Goal: Task Accomplishment & Management: Use online tool/utility

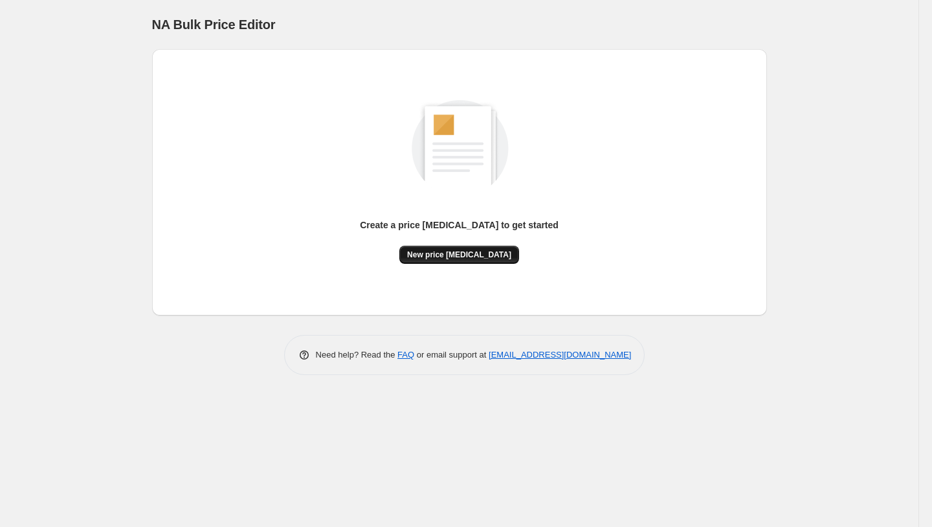
click at [478, 261] on button "New price [MEDICAL_DATA]" at bounding box center [459, 255] width 120 height 18
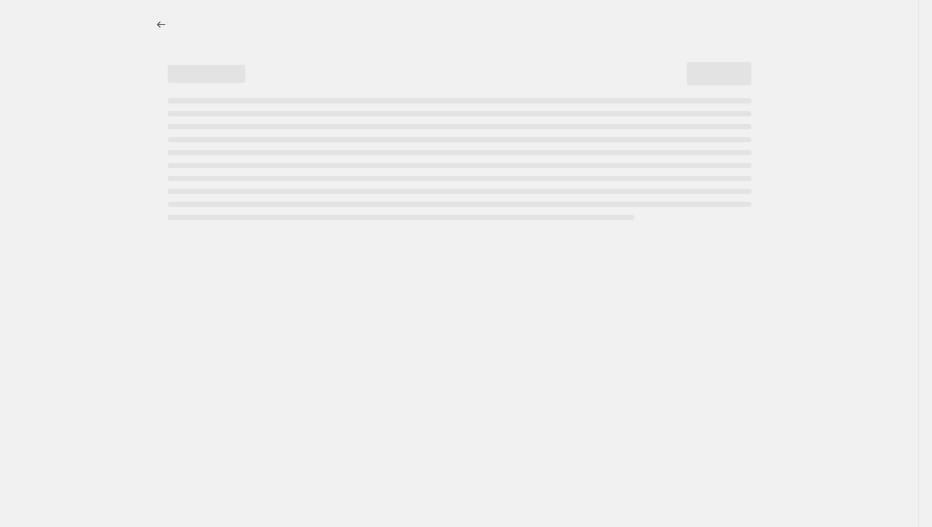
select select "percentage"
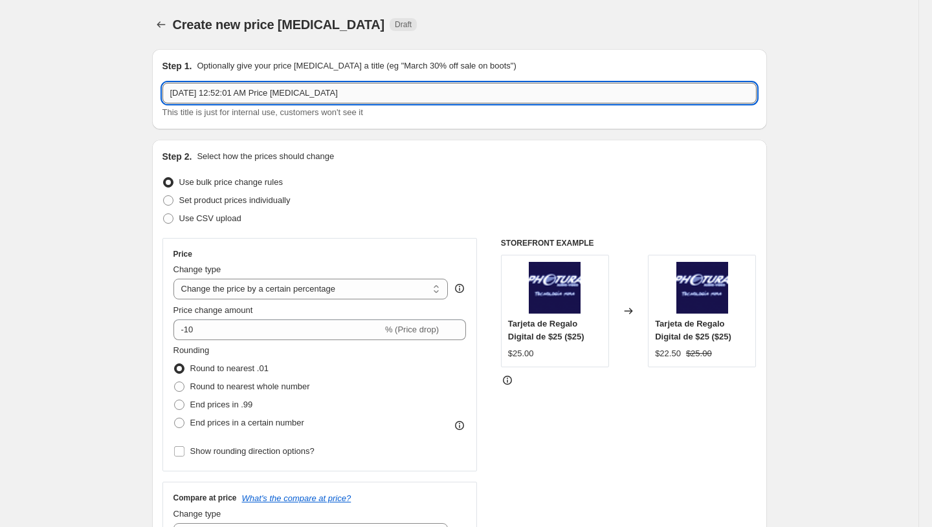
click at [307, 94] on input "[DATE] 12:52:01 AM Price [MEDICAL_DATA]" at bounding box center [459, 93] width 594 height 21
type input "PromoTag Total (3 Jobs) - TERMINA el 24 [PERSON_NAME]"
click at [197, 219] on span "Use CSV upload" at bounding box center [210, 219] width 62 height 10
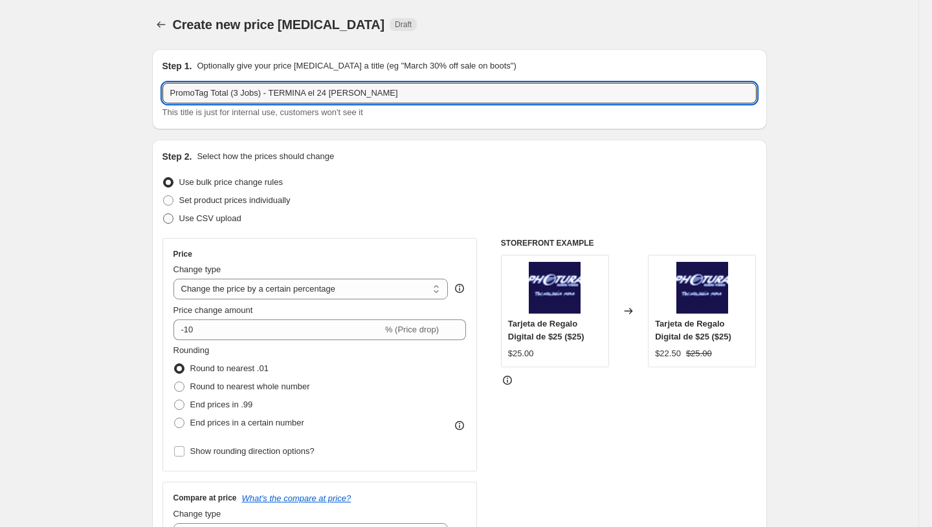
click at [164, 214] on input "Use CSV upload" at bounding box center [163, 214] width 1 height 1
radio input "true"
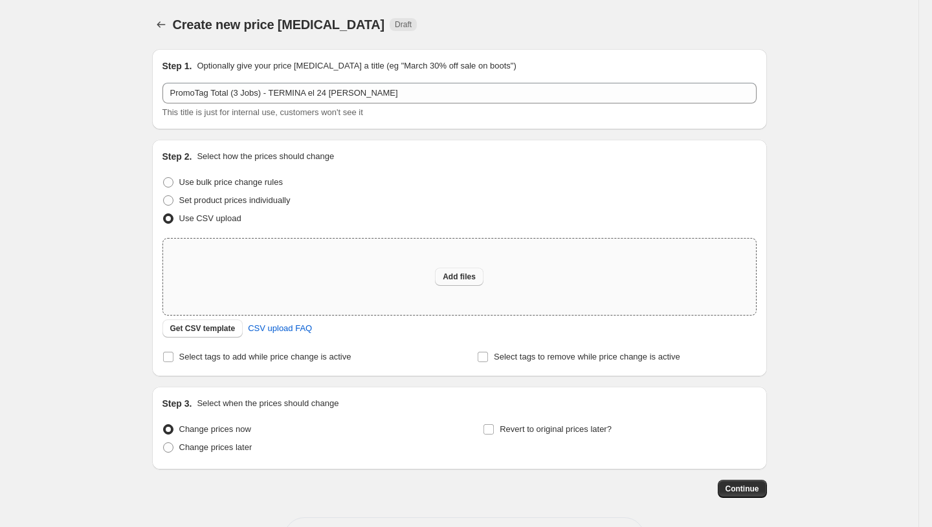
click at [439, 271] on button "Add files" at bounding box center [459, 277] width 49 height 18
type input "C:\fakepath\PromoTag Total (3 Jobs) - TERMINA el 24 [PERSON_NAME].csv"
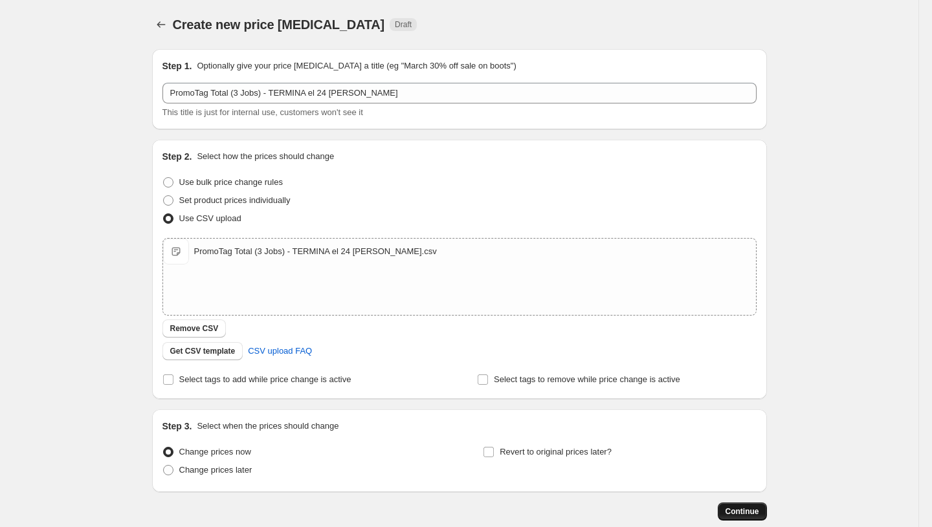
click at [747, 511] on span "Continue" at bounding box center [742, 512] width 34 height 10
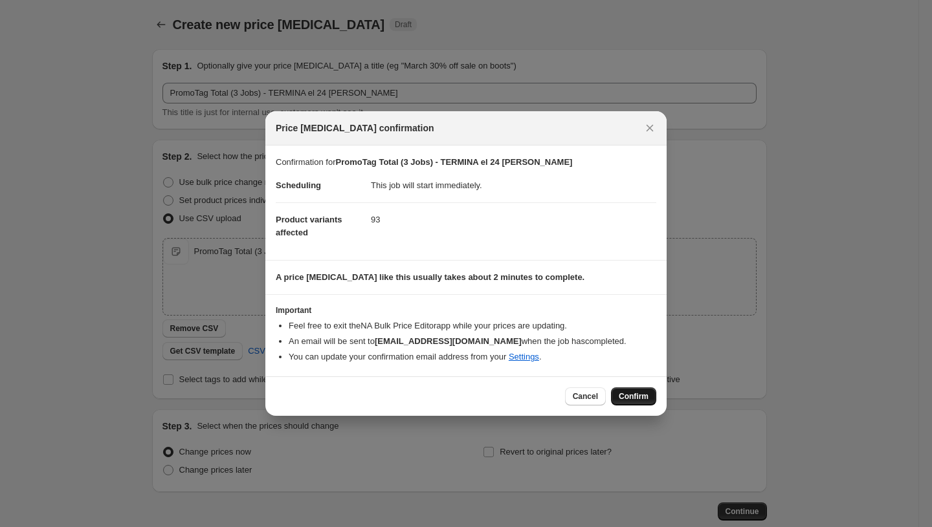
click at [622, 393] on span "Confirm" at bounding box center [634, 397] width 30 height 10
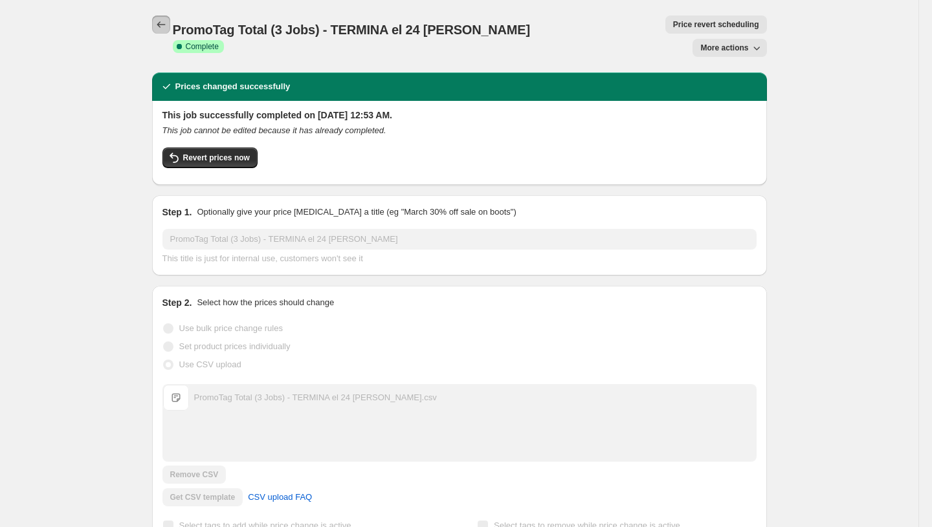
click at [168, 19] on button "Price change jobs" at bounding box center [161, 25] width 18 height 18
